Goal: Task Accomplishment & Management: Use online tool/utility

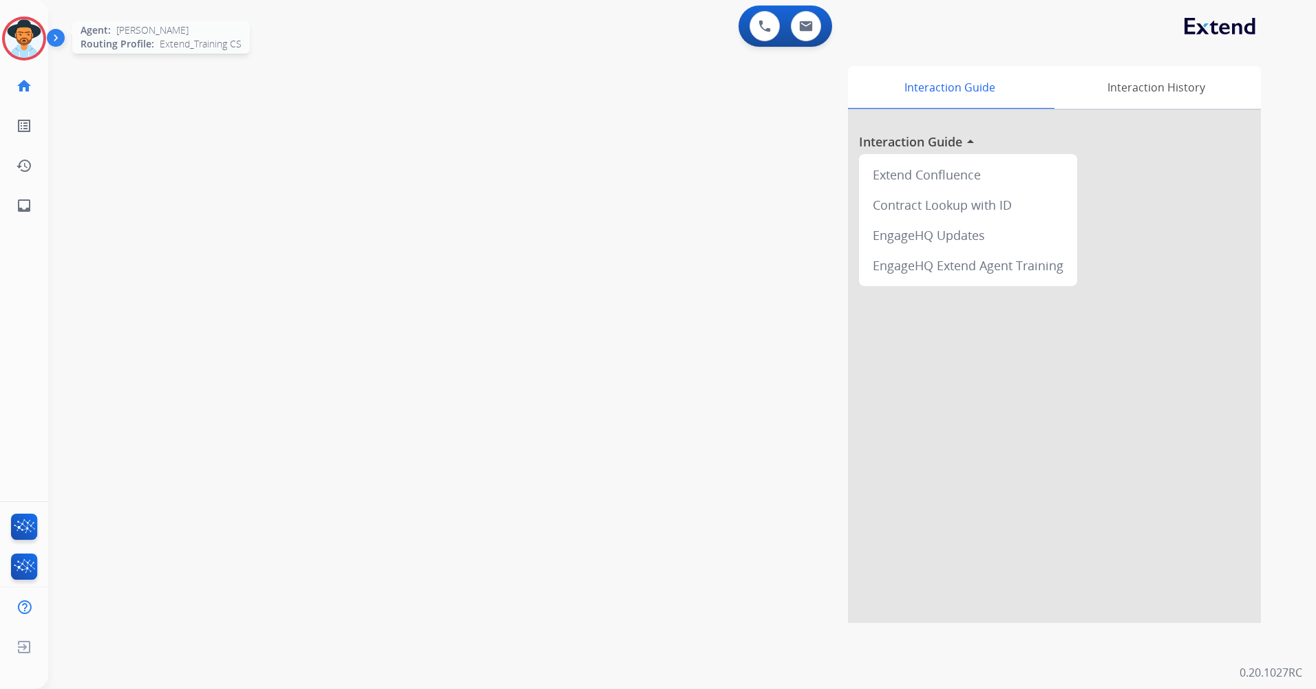
click at [30, 44] on img at bounding box center [24, 38] width 39 height 39
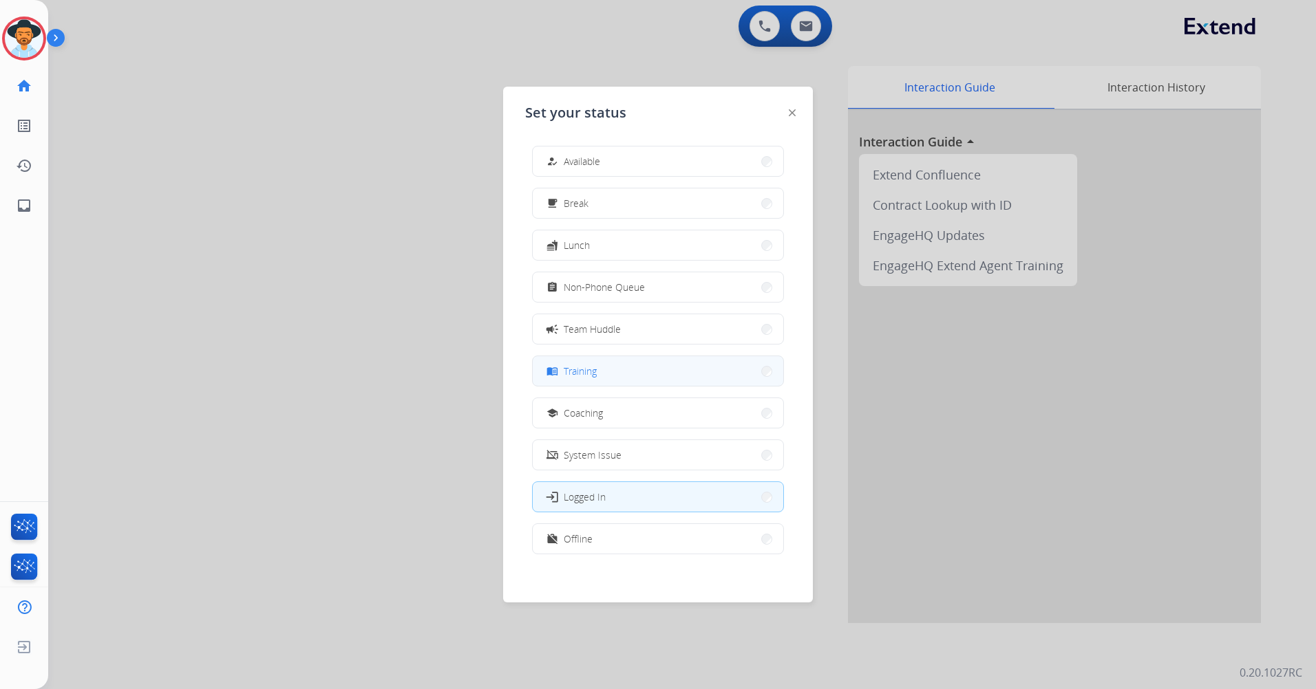
click at [663, 375] on button "menu_book Training" at bounding box center [658, 371] width 250 height 30
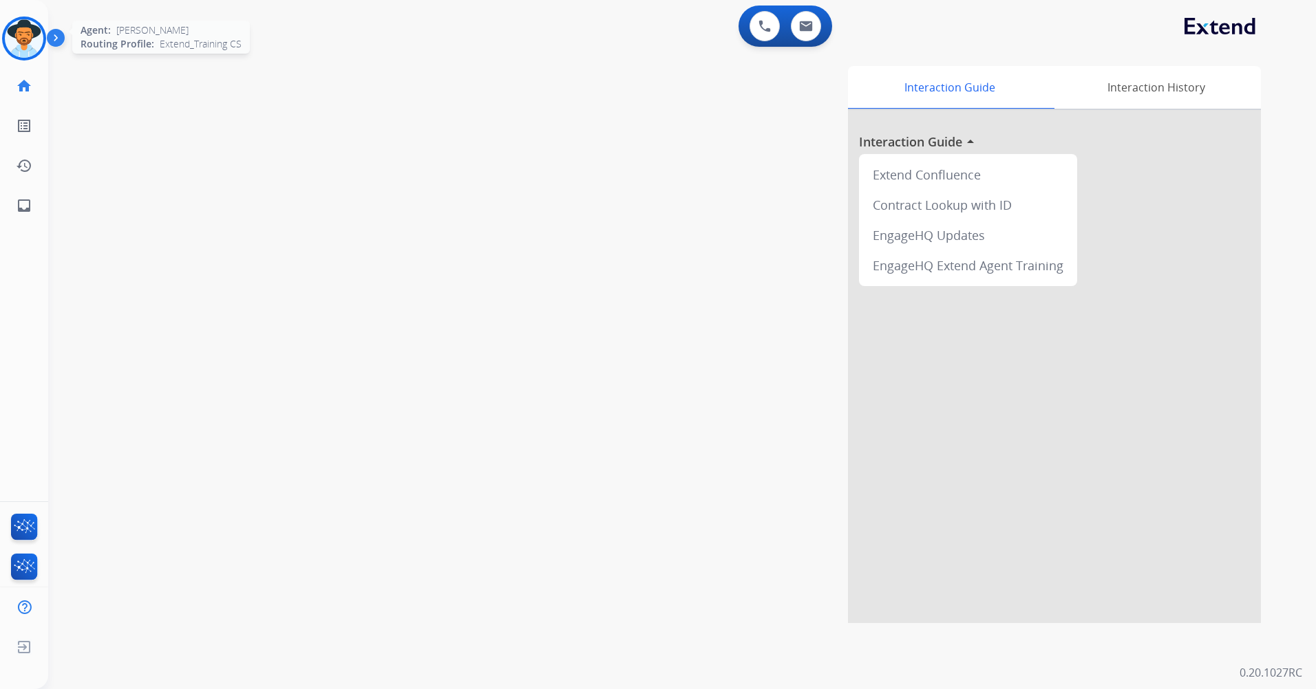
click at [26, 46] on img at bounding box center [24, 38] width 39 height 39
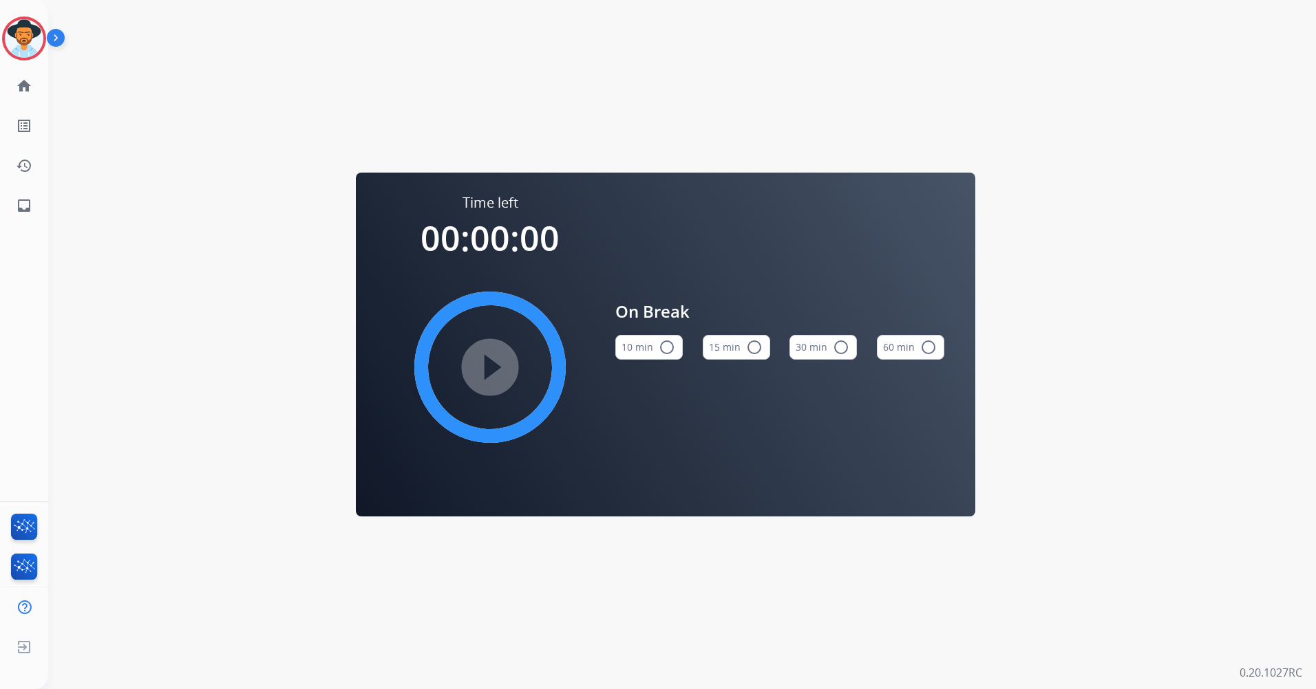
click at [739, 363] on div "15 min radio_button_unchecked" at bounding box center [735, 347] width 67 height 47
click at [735, 339] on button "15 min radio_button_unchecked" at bounding box center [735, 347] width 67 height 25
click at [482, 366] on mat-icon "play_circle_filled" at bounding box center [490, 367] width 17 height 17
drag, startPoint x: 10, startPoint y: 36, endPoint x: 69, endPoint y: 52, distance: 61.9
click at [10, 36] on img at bounding box center [24, 38] width 39 height 39
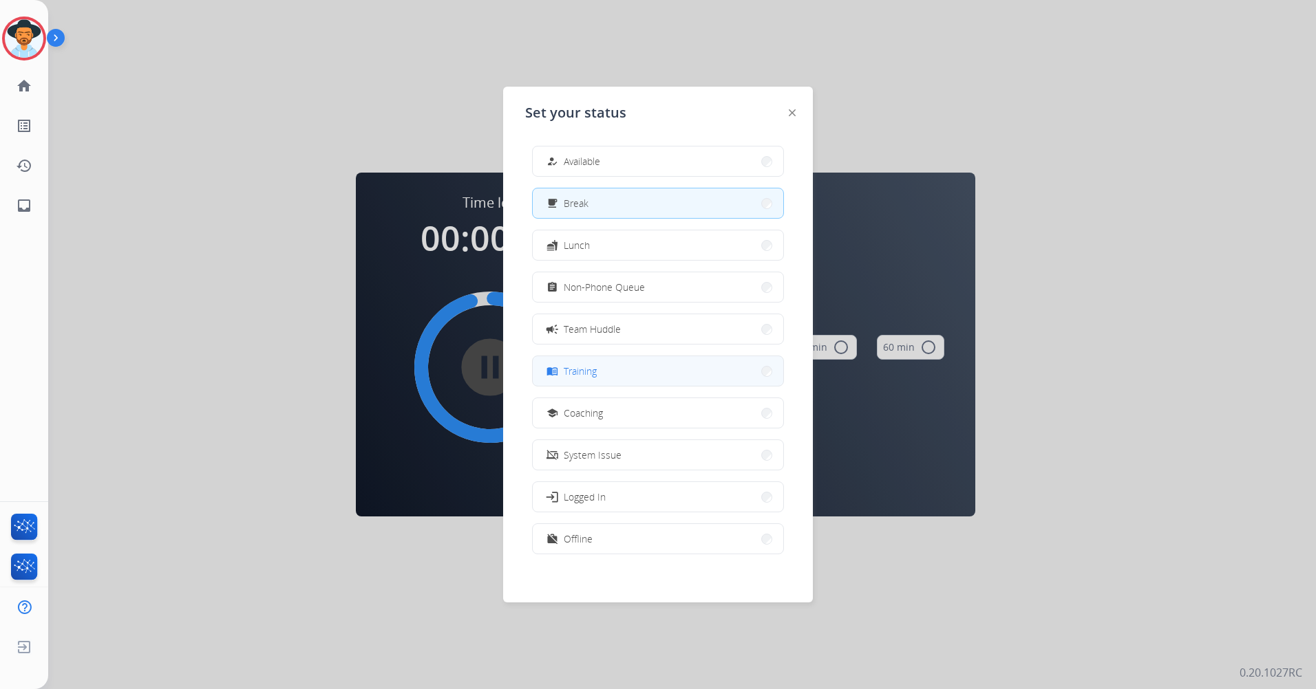
click at [720, 376] on button "menu_book Training" at bounding box center [658, 371] width 250 height 30
